Goal: Transaction & Acquisition: Purchase product/service

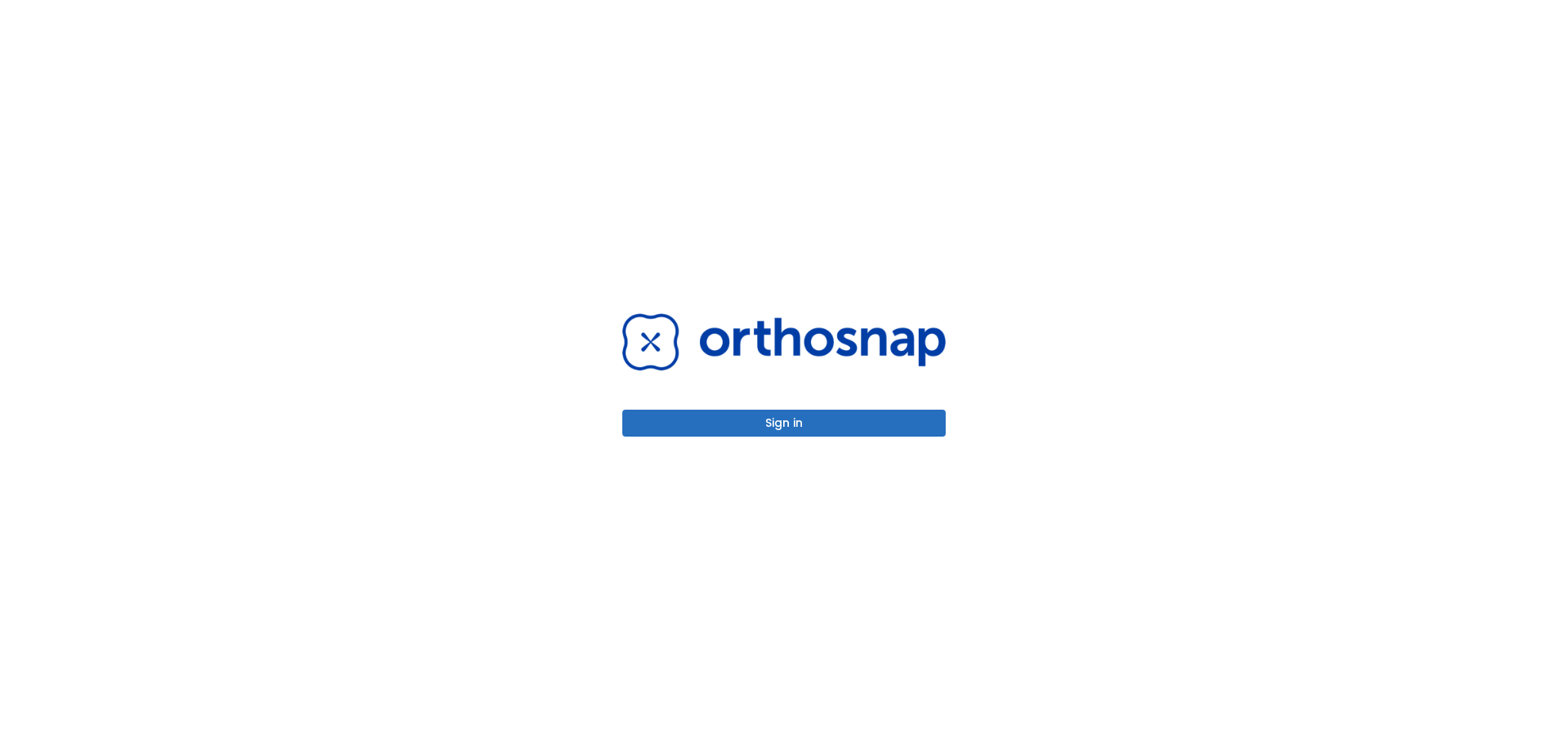
click at [795, 422] on button "Sign in" at bounding box center [784, 423] width 323 height 27
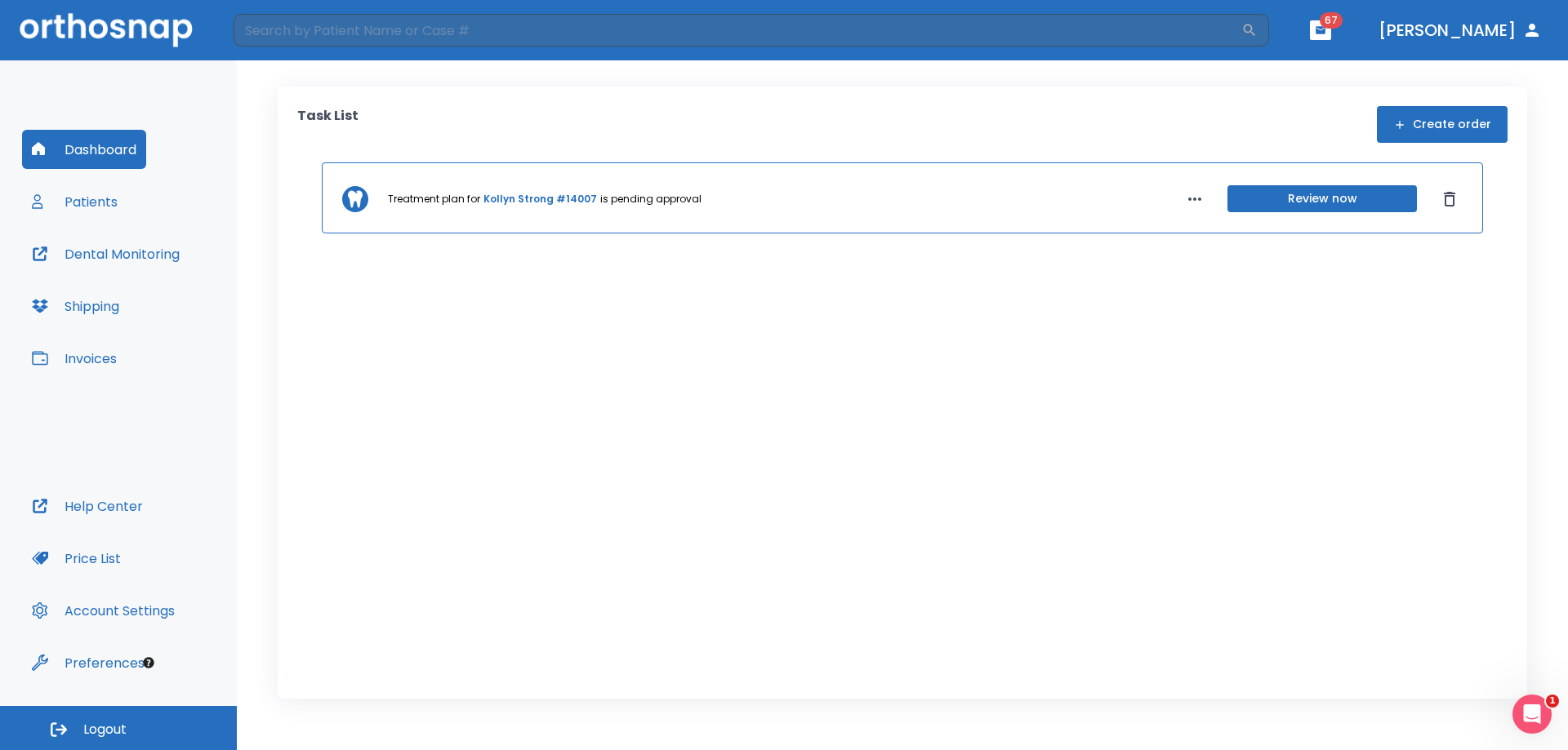
click at [94, 362] on button "Invoices" at bounding box center [74, 358] width 105 height 40
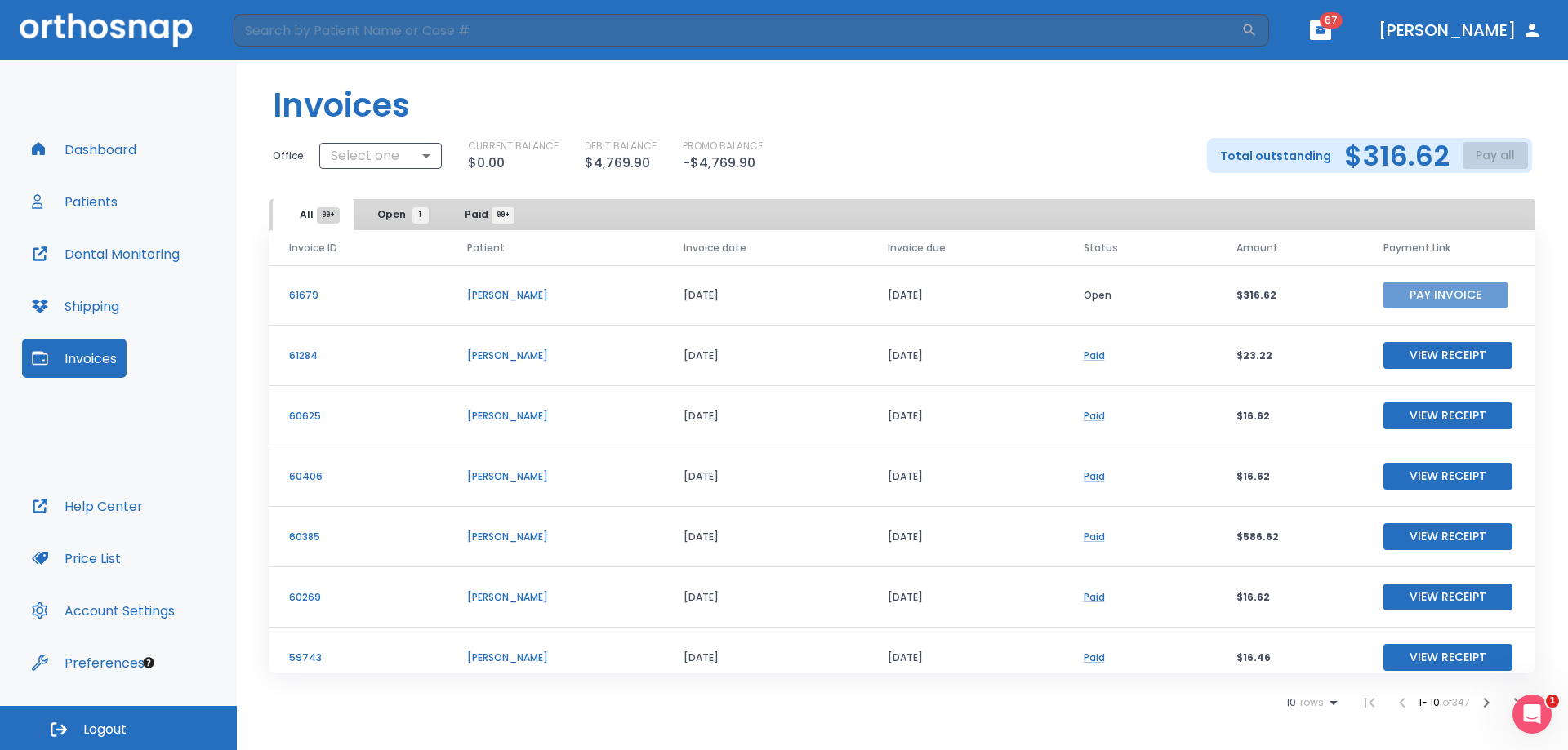
click at [1443, 289] on button "Pay Invoice" at bounding box center [1445, 295] width 124 height 27
click at [124, 732] on span "Logout" at bounding box center [105, 730] width 43 height 18
